Goal: Complete application form

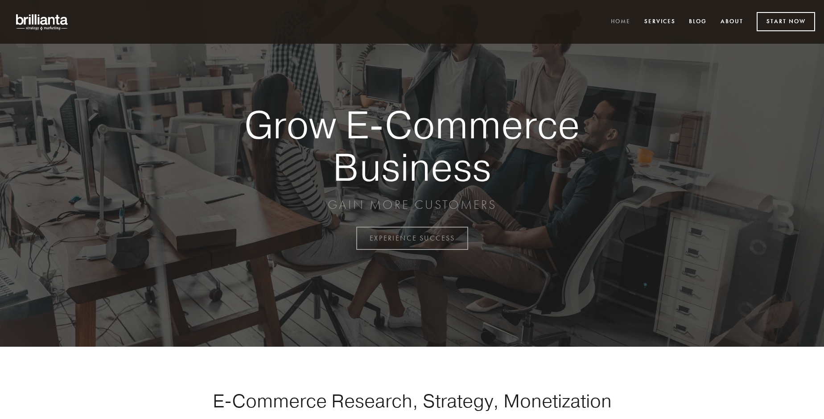
scroll to position [2337, 0]
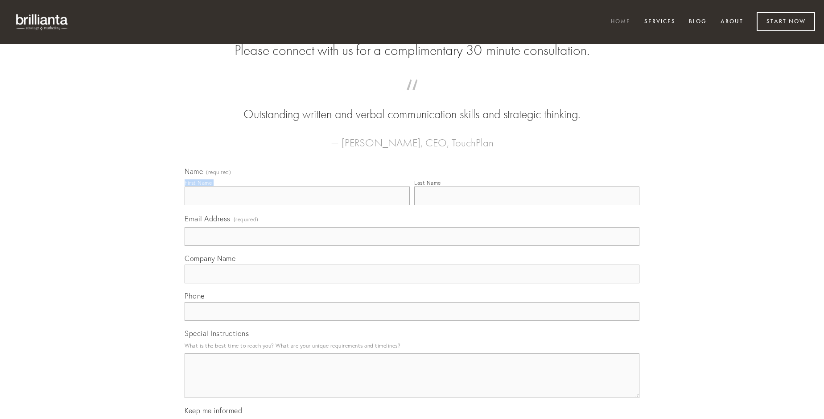
type input "[PERSON_NAME]"
click at [526, 205] on input "Last Name" at bounding box center [526, 195] width 225 height 19
type input "[PERSON_NAME]"
click at [412, 246] on input "Email Address (required)" at bounding box center [412, 236] width 455 height 19
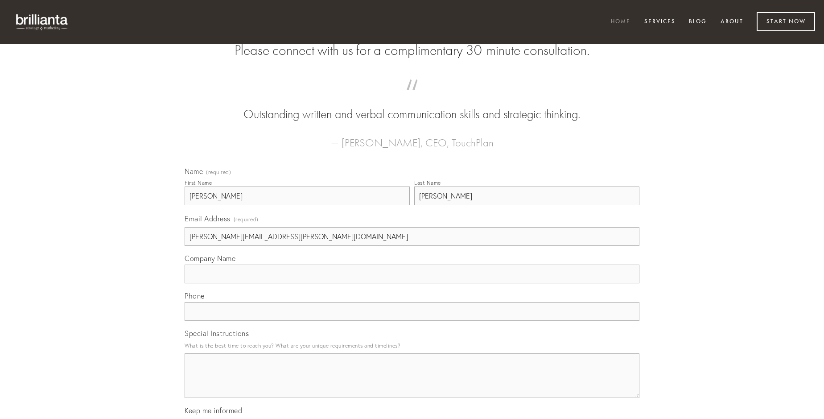
type input "[PERSON_NAME][EMAIL_ADDRESS][PERSON_NAME][DOMAIN_NAME]"
click at [412, 283] on input "Company Name" at bounding box center [412, 273] width 455 height 19
type input "coma"
click at [412, 320] on input "text" at bounding box center [412, 311] width 455 height 19
click at [412, 383] on textarea "Special Instructions" at bounding box center [412, 375] width 455 height 45
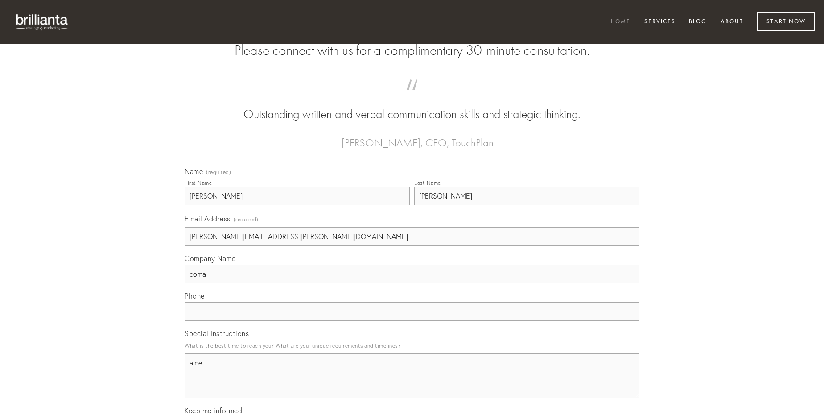
type textarea "amet"
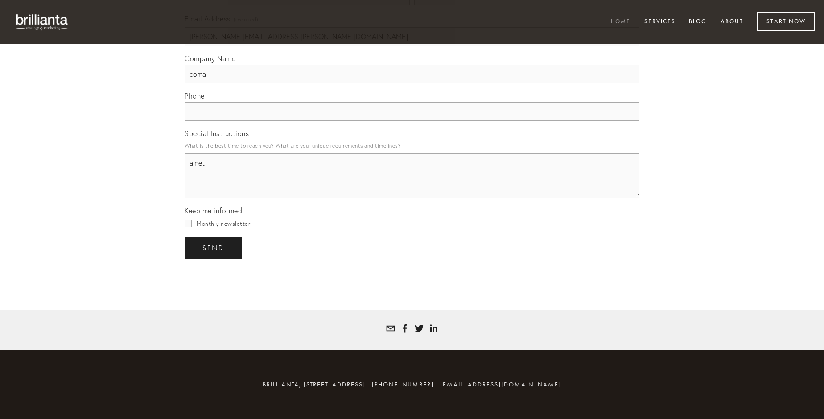
click at [214, 247] on span "send" at bounding box center [213, 248] width 22 height 8
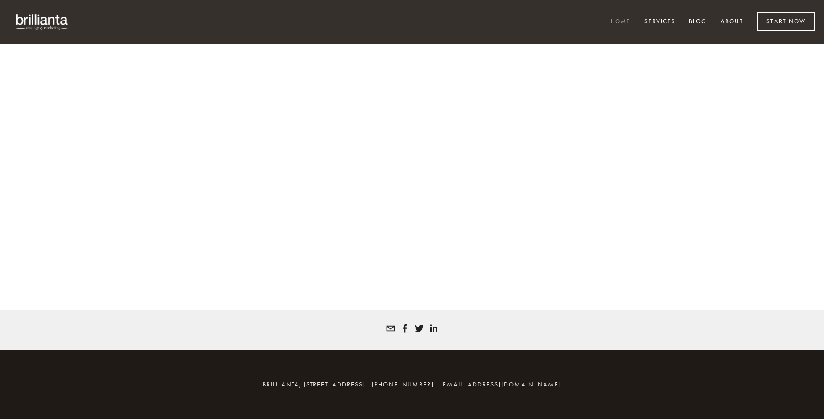
scroll to position [2324, 0]
